Goal: Transaction & Acquisition: Purchase product/service

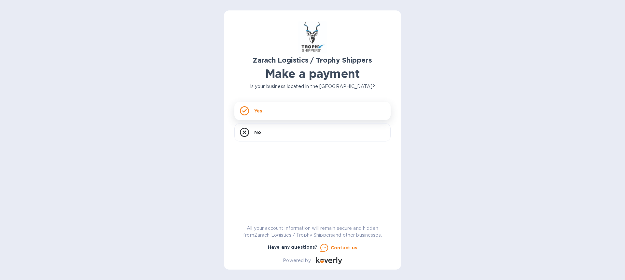
click at [257, 111] on p "Yes" at bounding box center [258, 110] width 8 height 7
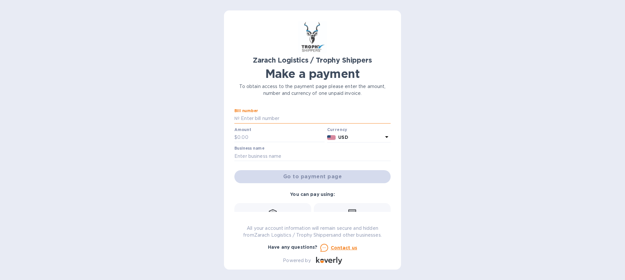
click at [240, 117] on input "text" at bounding box center [315, 119] width 151 height 10
type input "BOO171322"
click at [246, 135] on input "text" at bounding box center [280, 138] width 87 height 10
type input "1,463.00"
click at [237, 154] on input "text" at bounding box center [312, 156] width 156 height 10
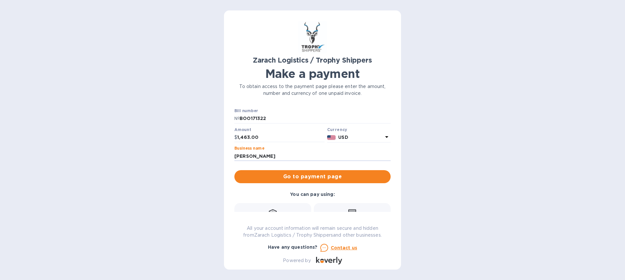
drag, startPoint x: 388, startPoint y: 159, endPoint x: 389, endPoint y: 171, distance: 12.5
click at [389, 171] on div "Bill number № BOO171322 Amount $ 1,463.00 Currency USD Business name [PERSON_NA…" at bounding box center [312, 159] width 156 height 103
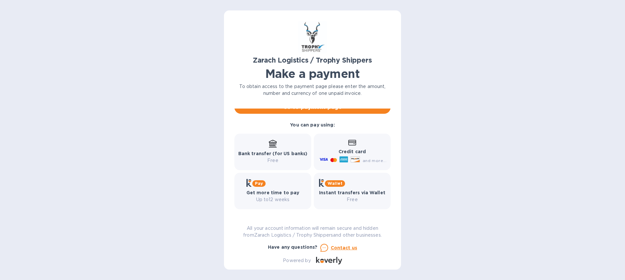
scroll to position [71, 0]
type input "[PERSON_NAME]"
click at [346, 150] on b "Credit card" at bounding box center [352, 149] width 27 height 5
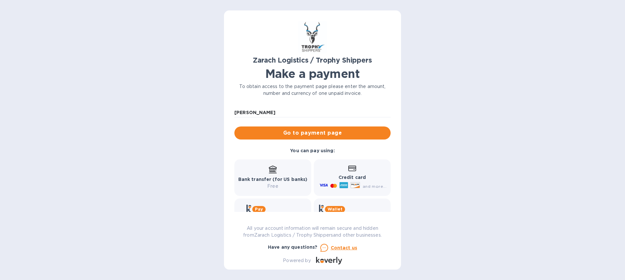
scroll to position [42, 0]
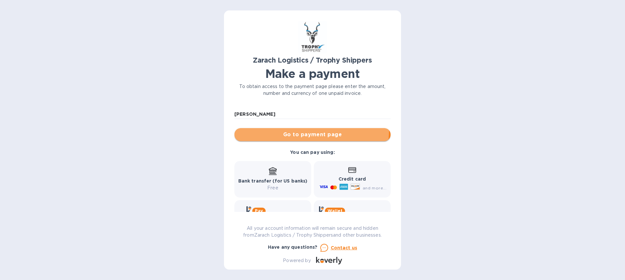
click at [294, 130] on button "Go to payment page" at bounding box center [312, 134] width 156 height 13
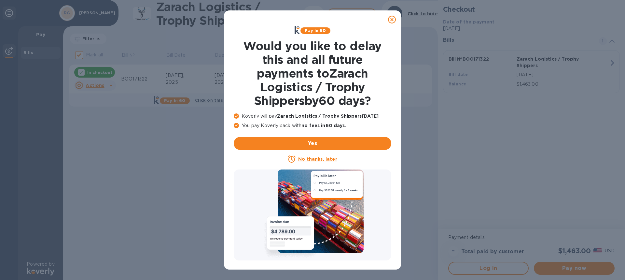
click at [309, 159] on u "No thanks, later" at bounding box center [317, 158] width 39 height 5
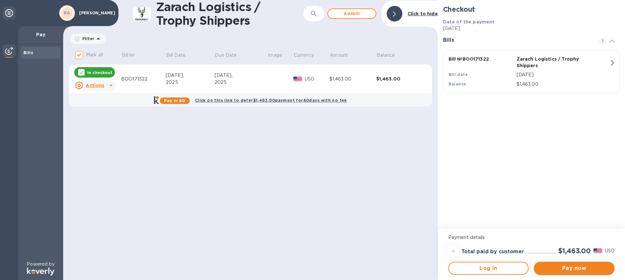
click at [575, 267] on span "Pay now" at bounding box center [574, 268] width 70 height 8
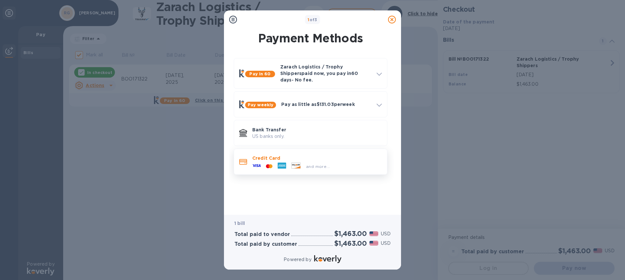
click at [268, 161] on div "and more..." at bounding box center [291, 166] width 83 height 10
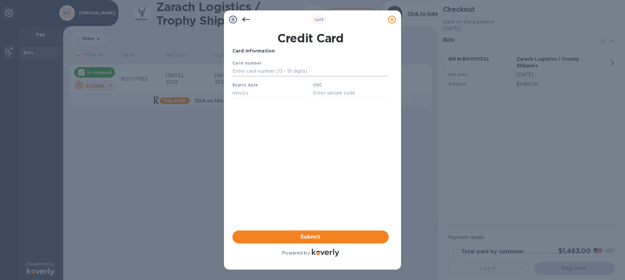
click at [236, 68] on input "text" at bounding box center [310, 71] width 156 height 10
type input "[CREDIT_CARD_NUMBER]"
type input "12/27"
click at [315, 92] on input "text" at bounding box center [351, 93] width 76 height 10
type input "125"
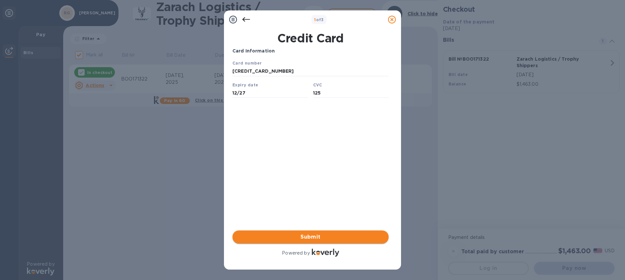
click at [313, 238] on span "Submit" at bounding box center [311, 237] width 146 height 8
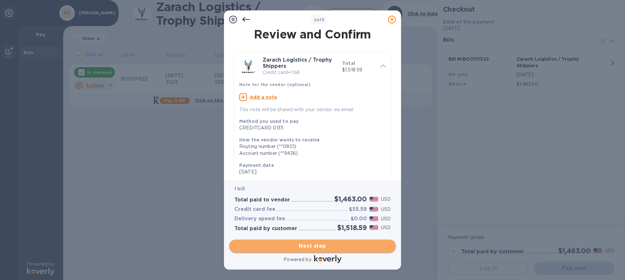
click at [295, 245] on span "Next step" at bounding box center [312, 246] width 156 height 8
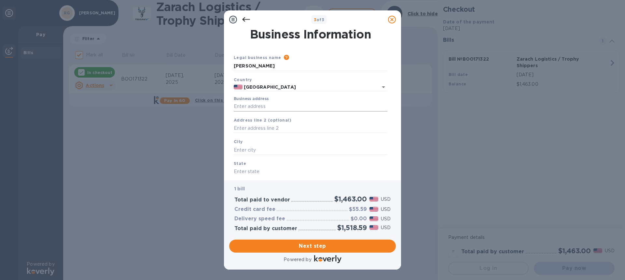
click at [238, 105] on input "Business address" at bounding box center [311, 107] width 154 height 10
type input "[STREET_ADDRESS]"
click at [245, 150] on input "text" at bounding box center [311, 150] width 154 height 10
type input "[GEOGRAPHIC_DATA][PERSON_NAME]"
click at [237, 172] on input "text" at bounding box center [311, 172] width 154 height 10
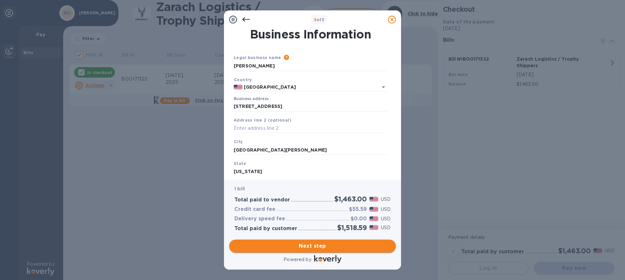
type input "[US_STATE]"
click at [313, 247] on span "Next step" at bounding box center [312, 246] width 156 height 8
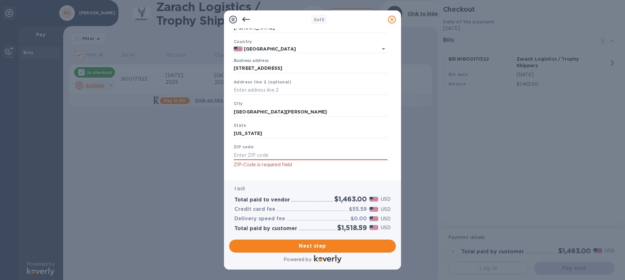
scroll to position [47, 0]
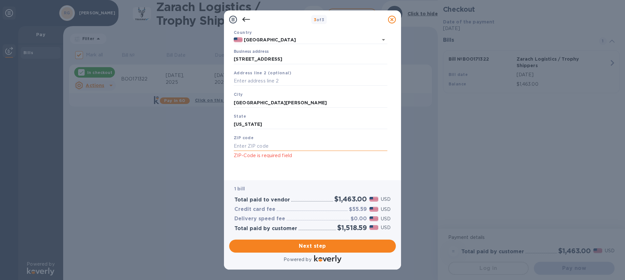
drag, startPoint x: 241, startPoint y: 145, endPoint x: 250, endPoint y: 144, distance: 9.5
click at [246, 145] on input "text" at bounding box center [311, 146] width 154 height 10
type input "80524"
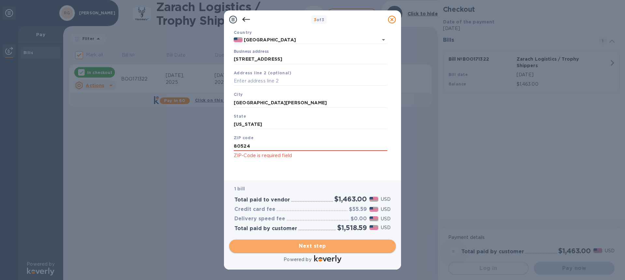
click at [303, 245] on span "Next step" at bounding box center [312, 246] width 156 height 8
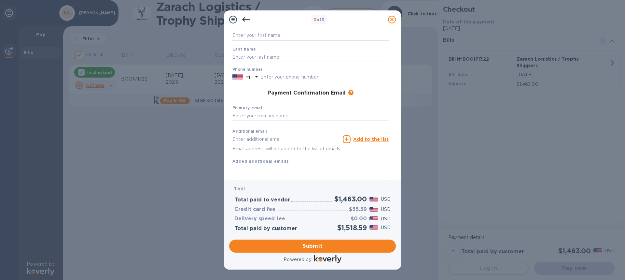
click at [242, 34] on input "text" at bounding box center [310, 36] width 156 height 10
type input "[PERSON_NAME]"
type input "9706998730"
click at [234, 113] on input "text" at bounding box center [310, 116] width 156 height 10
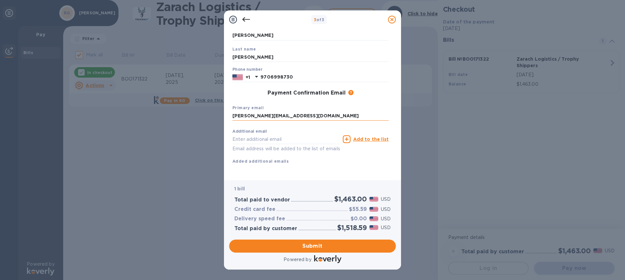
drag, startPoint x: 235, startPoint y: 113, endPoint x: 250, endPoint y: 112, distance: 14.7
click at [237, 113] on input "[PERSON_NAME][EMAIL_ADDRESS][DOMAIN_NAME]" at bounding box center [310, 116] width 156 height 10
type input "[PERSON_NAME][EMAIL_ADDRESS][DOMAIN_NAME]"
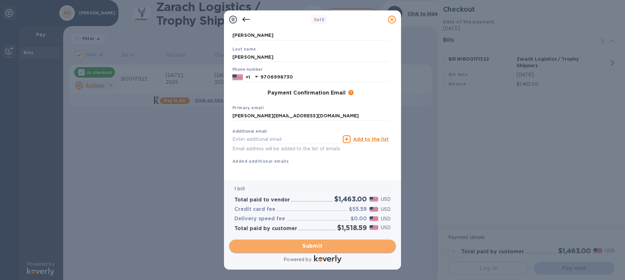
click at [308, 245] on span "Submit" at bounding box center [312, 246] width 156 height 8
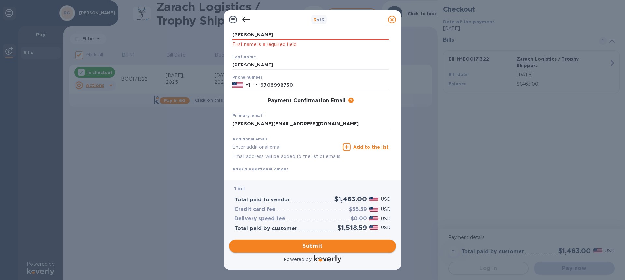
click at [306, 243] on span "Submit" at bounding box center [312, 246] width 156 height 8
click at [253, 35] on input "[PERSON_NAME]" at bounding box center [310, 35] width 156 height 10
click at [314, 244] on span "Submit" at bounding box center [312, 246] width 156 height 8
click at [254, 34] on input "[PERSON_NAME]" at bounding box center [310, 35] width 156 height 10
type input "R"
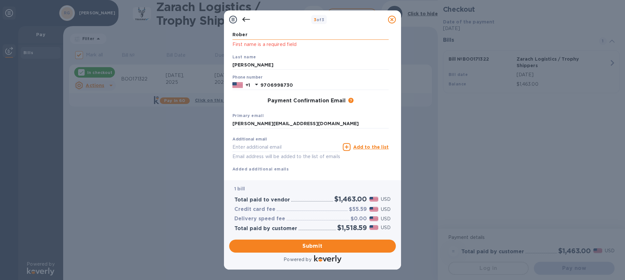
type input "[PERSON_NAME]"
click at [361, 110] on div "Primary email [PERSON_NAME][EMAIL_ADDRESS][DOMAIN_NAME]" at bounding box center [310, 120] width 161 height 22
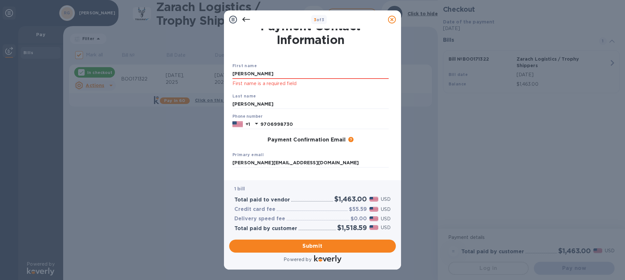
scroll to position [8, 0]
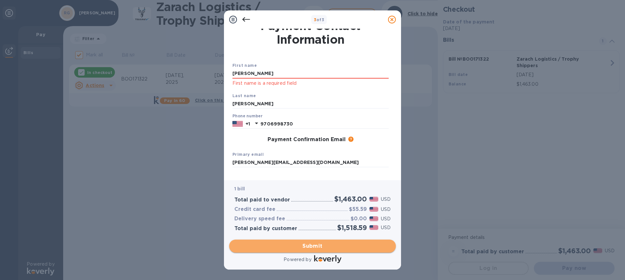
click at [310, 241] on button "Submit" at bounding box center [312, 245] width 167 height 13
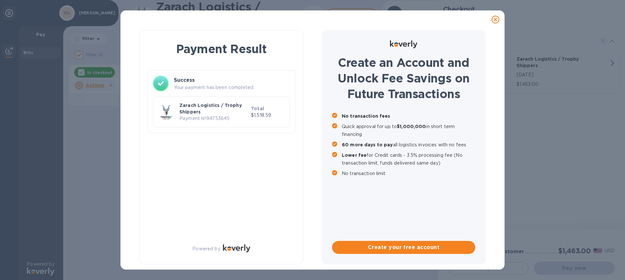
checkbox input "false"
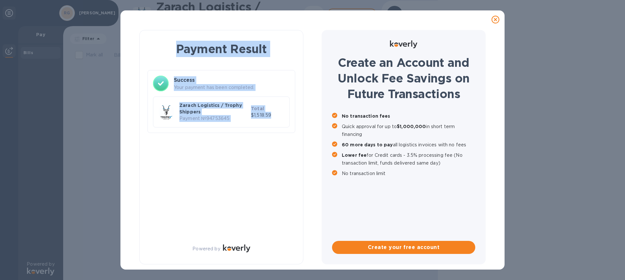
drag, startPoint x: 136, startPoint y: 27, endPoint x: 291, endPoint y: 121, distance: 181.3
click at [291, 121] on div "Payment Result Success Your payment has been completed. Zarach Logistics / Trop…" at bounding box center [312, 139] width 384 height 259
click at [145, 105] on div "Payment Result Success Your payment has been completed. Zarach Logistics / Trop…" at bounding box center [221, 147] width 164 height 234
